Goal: Information Seeking & Learning: Learn about a topic

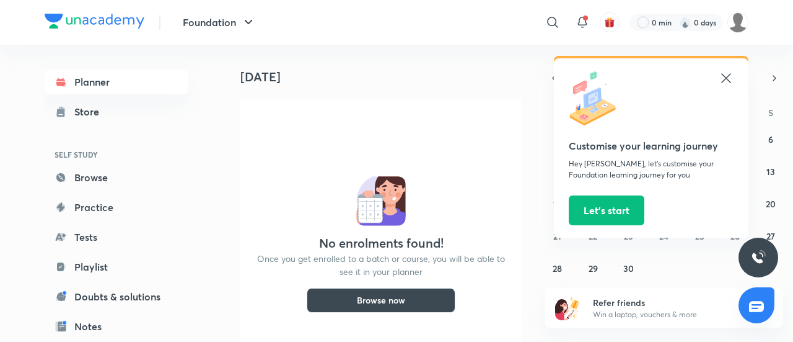
click at [728, 79] on icon at bounding box center [726, 77] width 9 height 9
